Goal: Transaction & Acquisition: Purchase product/service

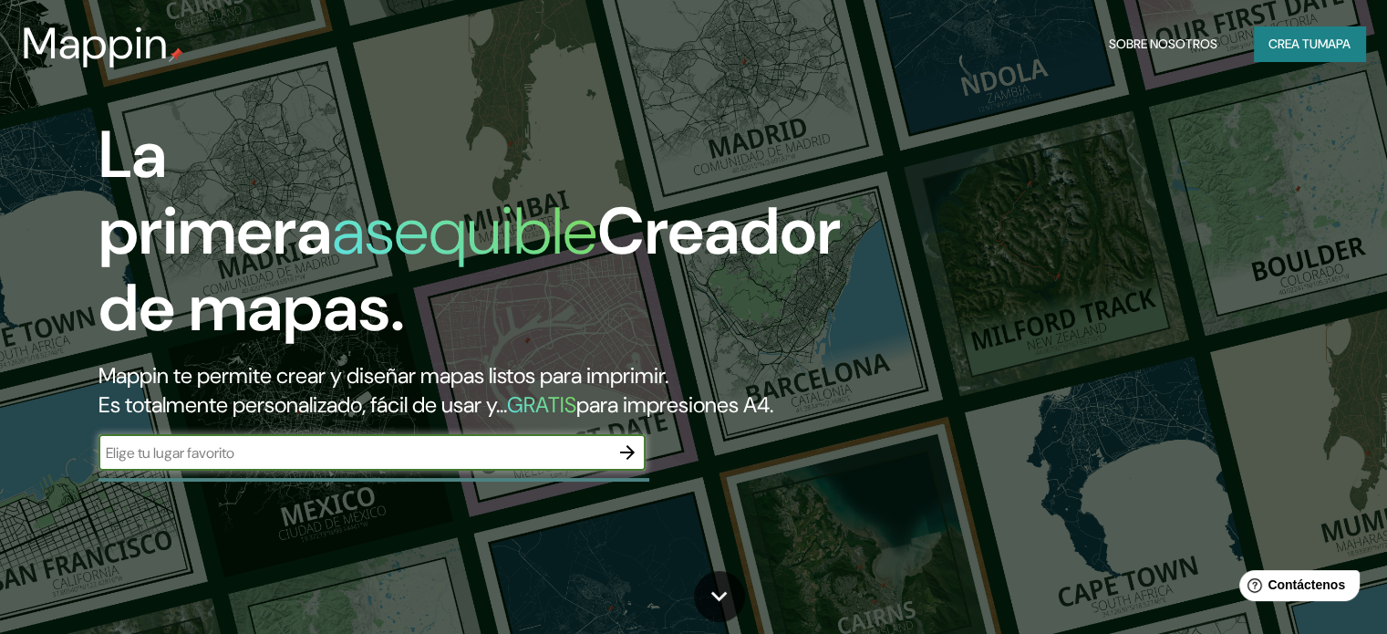
click at [596, 471] on div "​" at bounding box center [371, 452] width 547 height 36
click at [595, 463] on input "text" at bounding box center [353, 452] width 511 height 21
type input "miraflores"
click at [634, 463] on icon "button" at bounding box center [627, 452] width 22 height 22
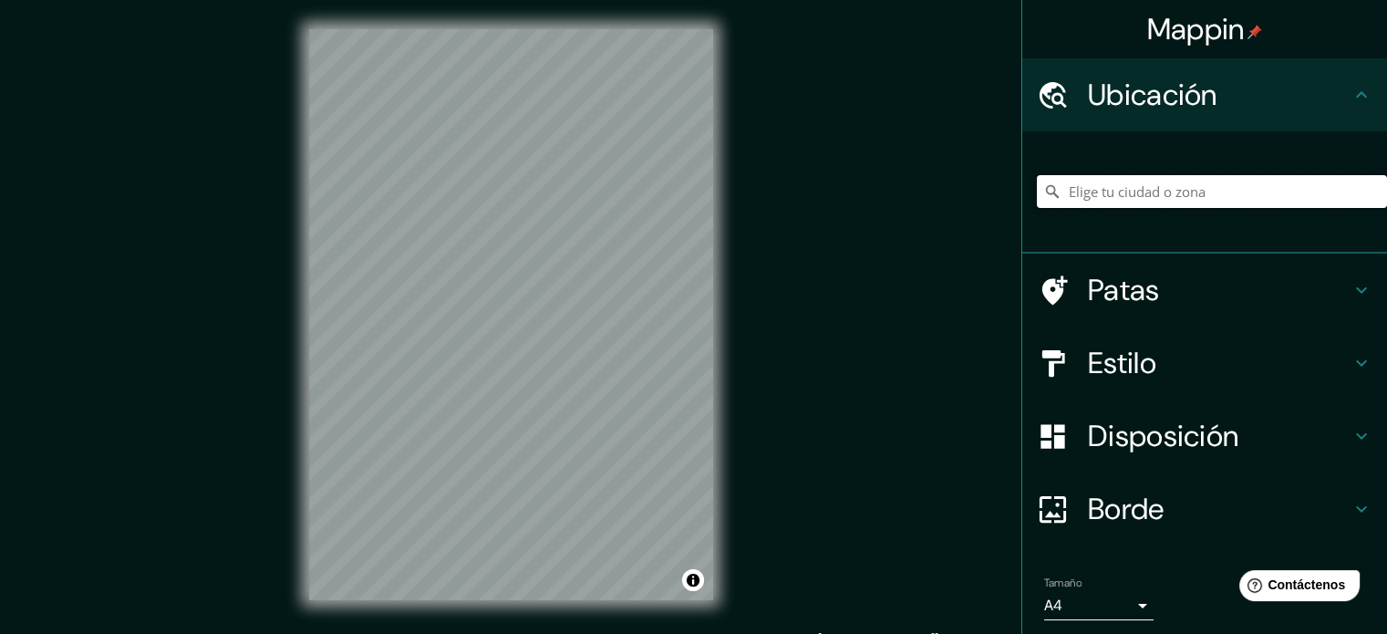
click at [1122, 201] on input "Elige tu ciudad o zona" at bounding box center [1212, 191] width 350 height 33
type input "[GEOGRAPHIC_DATA], [GEOGRAPHIC_DATA], [GEOGRAPHIC_DATA]"
click at [1203, 362] on h4 "Estilo" at bounding box center [1219, 363] width 263 height 36
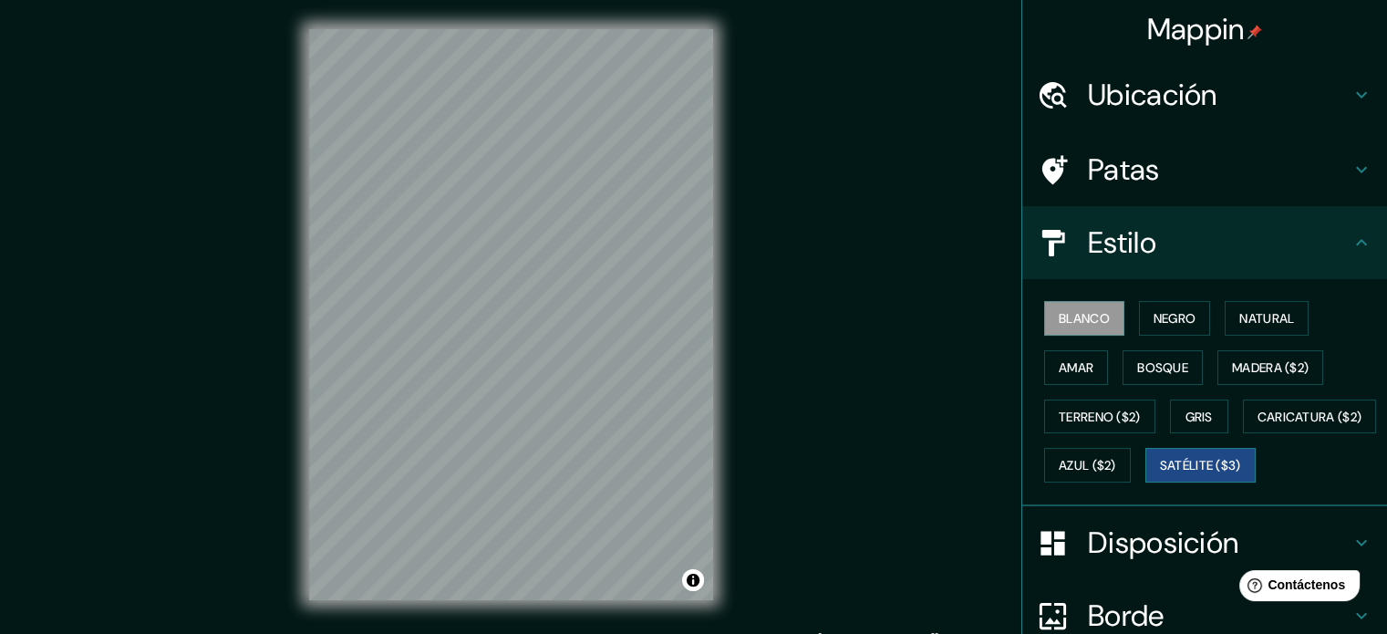
click at [1160, 474] on font "Satélite ($3)" at bounding box center [1200, 466] width 81 height 16
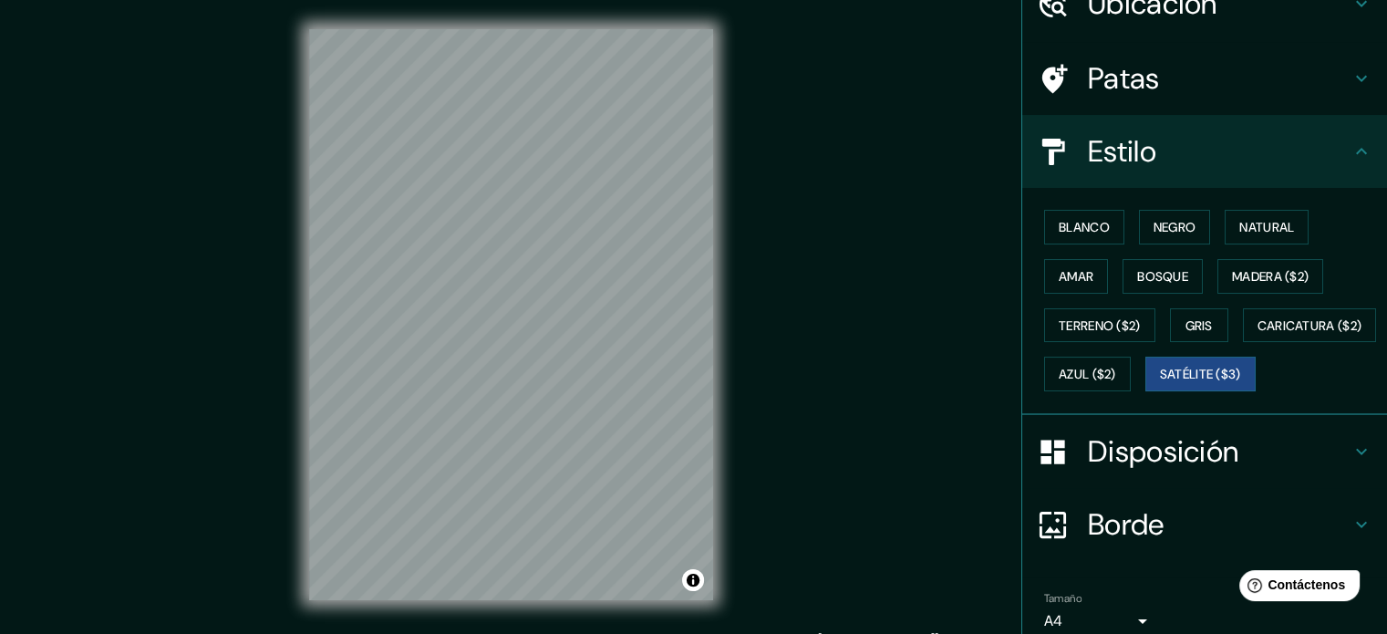
click at [1207, 471] on font "Disposición" at bounding box center [1163, 451] width 150 height 38
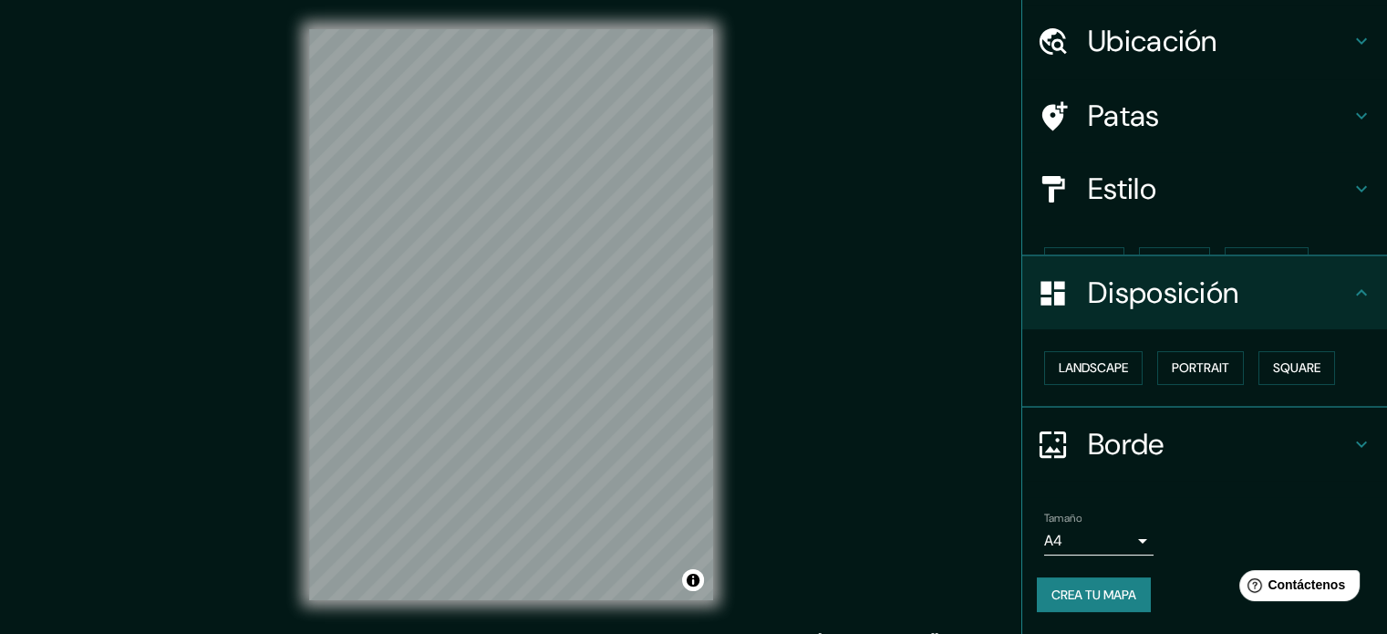
scroll to position [22, 0]
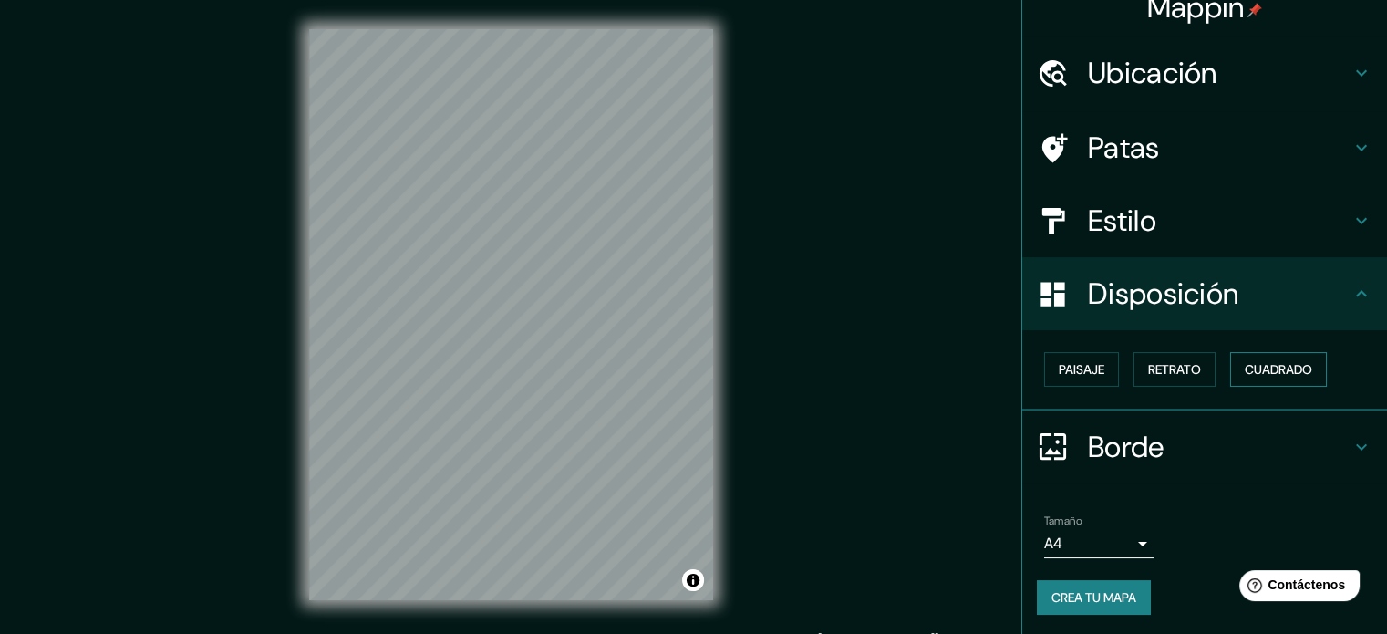
click at [1259, 375] on font "Cuadrado" at bounding box center [1278, 369] width 67 height 16
